Goal: Information Seeking & Learning: Learn about a topic

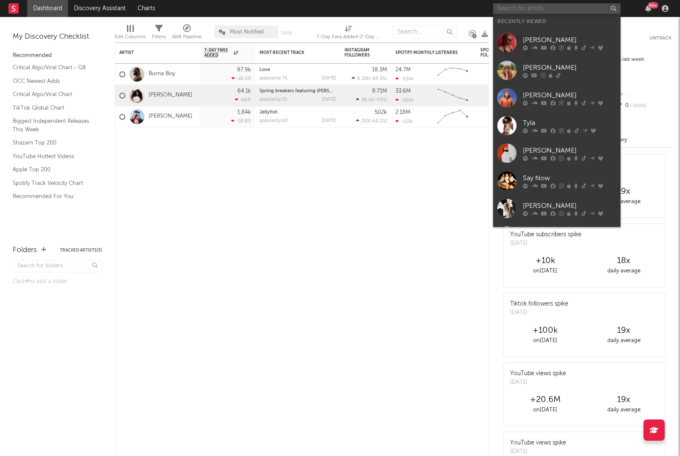
click at [523, 5] on input "text" at bounding box center [556, 8] width 127 height 11
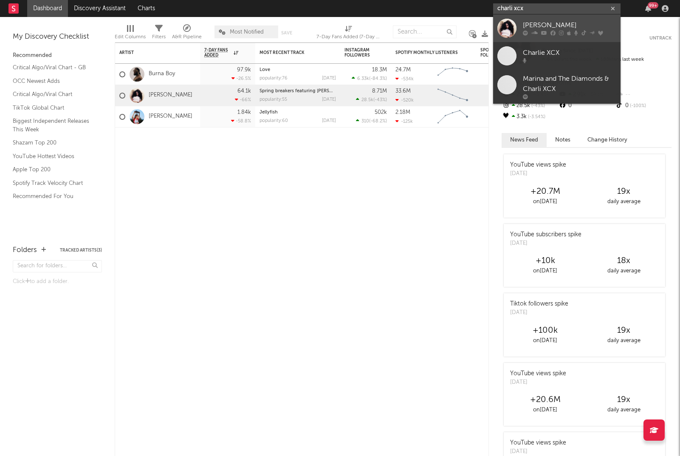
type input "charli xcx"
click at [508, 27] on div at bounding box center [506, 28] width 19 height 19
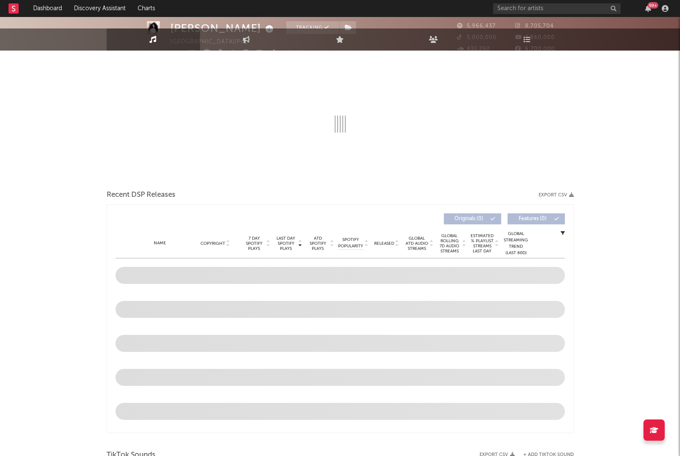
select select "6m"
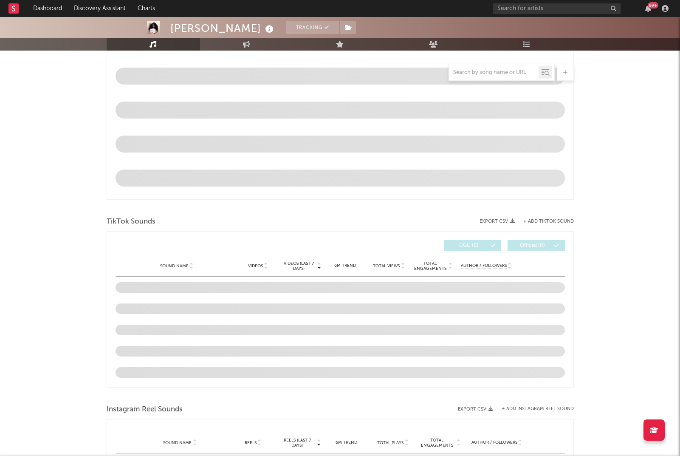
scroll to position [411, 0]
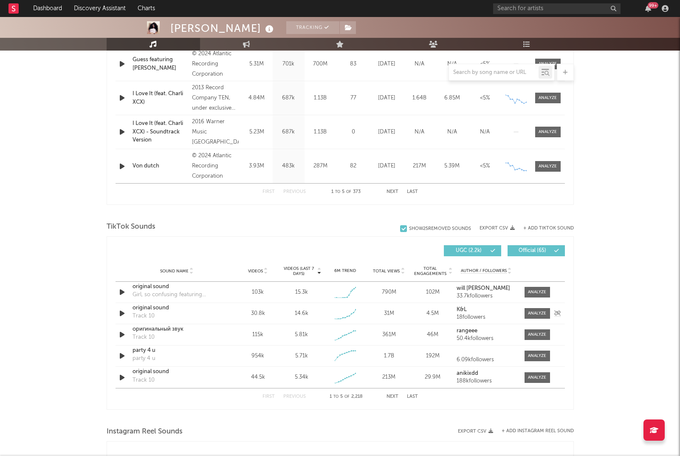
drag, startPoint x: 528, startPoint y: 313, endPoint x: 515, endPoint y: 316, distance: 12.6
click at [528, 313] on div at bounding box center [537, 313] width 18 height 6
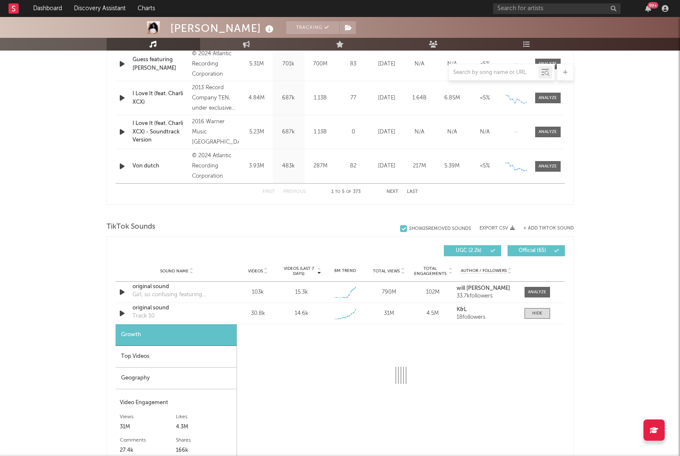
click at [185, 352] on div "Top Videos" at bounding box center [176, 357] width 121 height 22
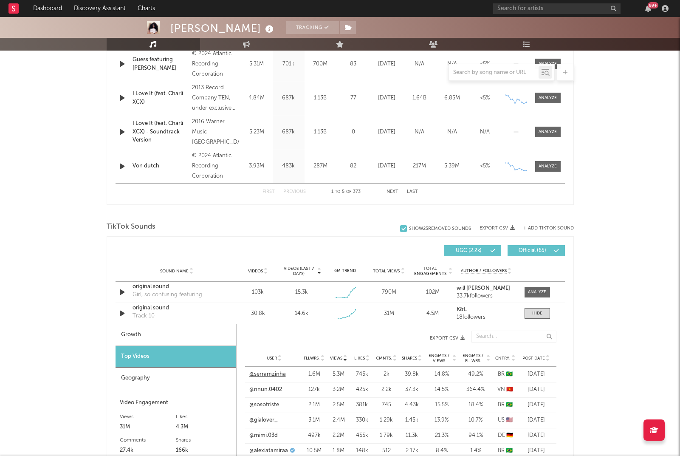
click at [276, 375] on link "@serramzinha" at bounding box center [267, 374] width 37 height 8
click at [165, 375] on div "Geography" at bounding box center [176, 378] width 121 height 22
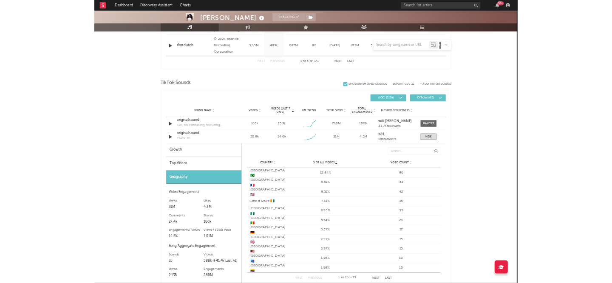
scroll to position [505, 0]
